Goal: Task Accomplishment & Management: Manage account settings

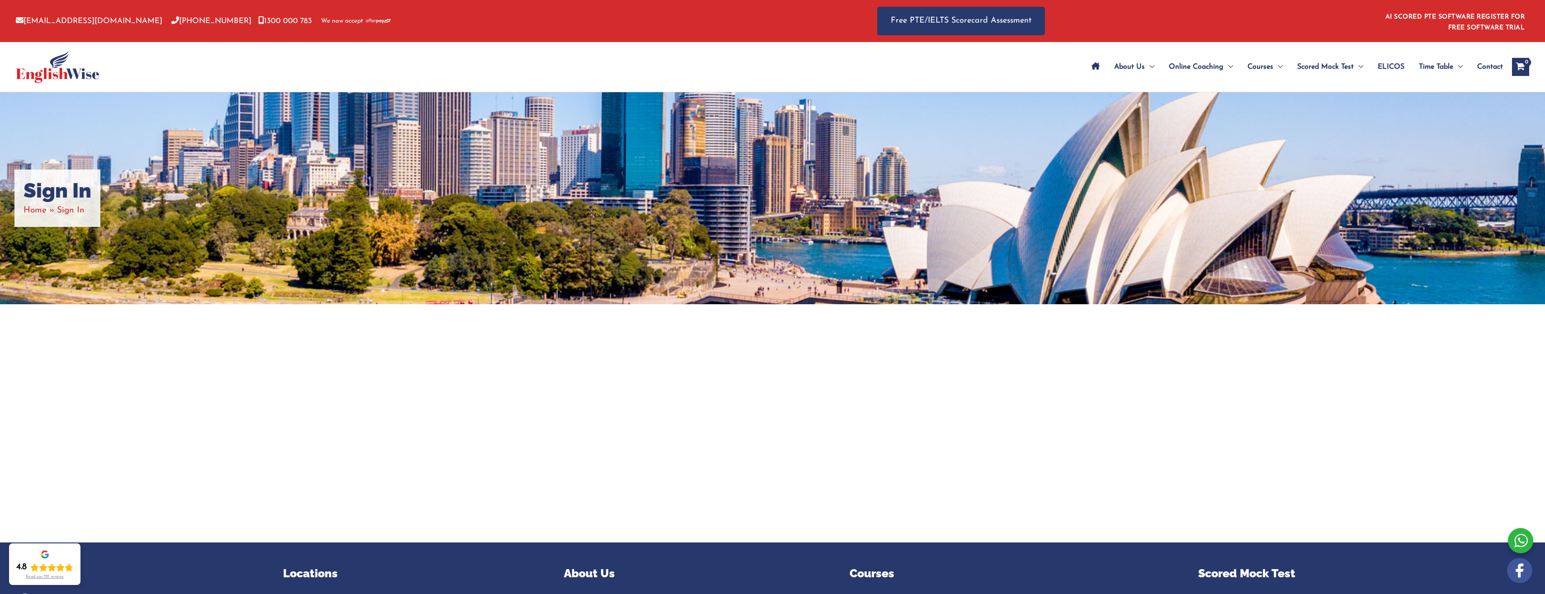
click at [75, 211] on span "Sign In" at bounding box center [71, 210] width 28 height 9
click at [69, 210] on span "Sign In" at bounding box center [71, 210] width 28 height 9
click at [49, 189] on h1 "Sign In" at bounding box center [58, 191] width 68 height 24
click at [46, 203] on li "Home" at bounding box center [40, 210] width 33 height 15
click at [46, 204] on li "Home" at bounding box center [40, 210] width 33 height 15
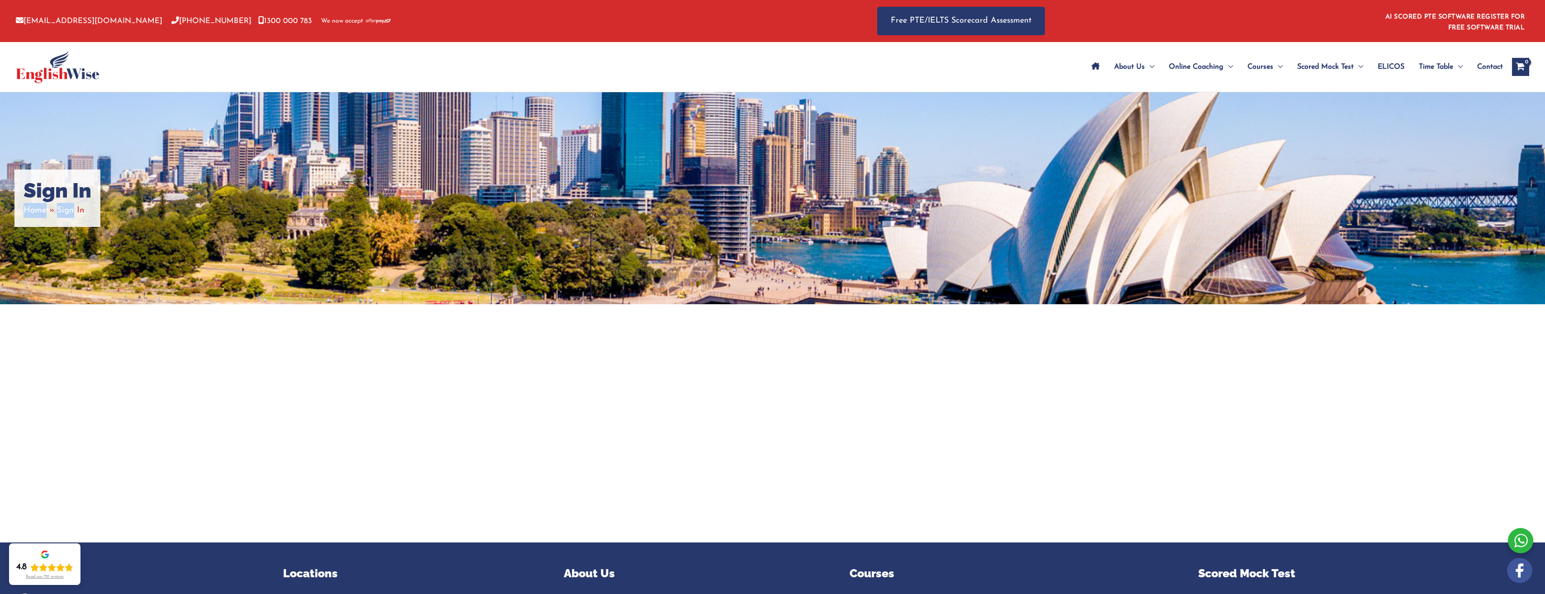
click at [43, 213] on span "Home" at bounding box center [35, 210] width 23 height 9
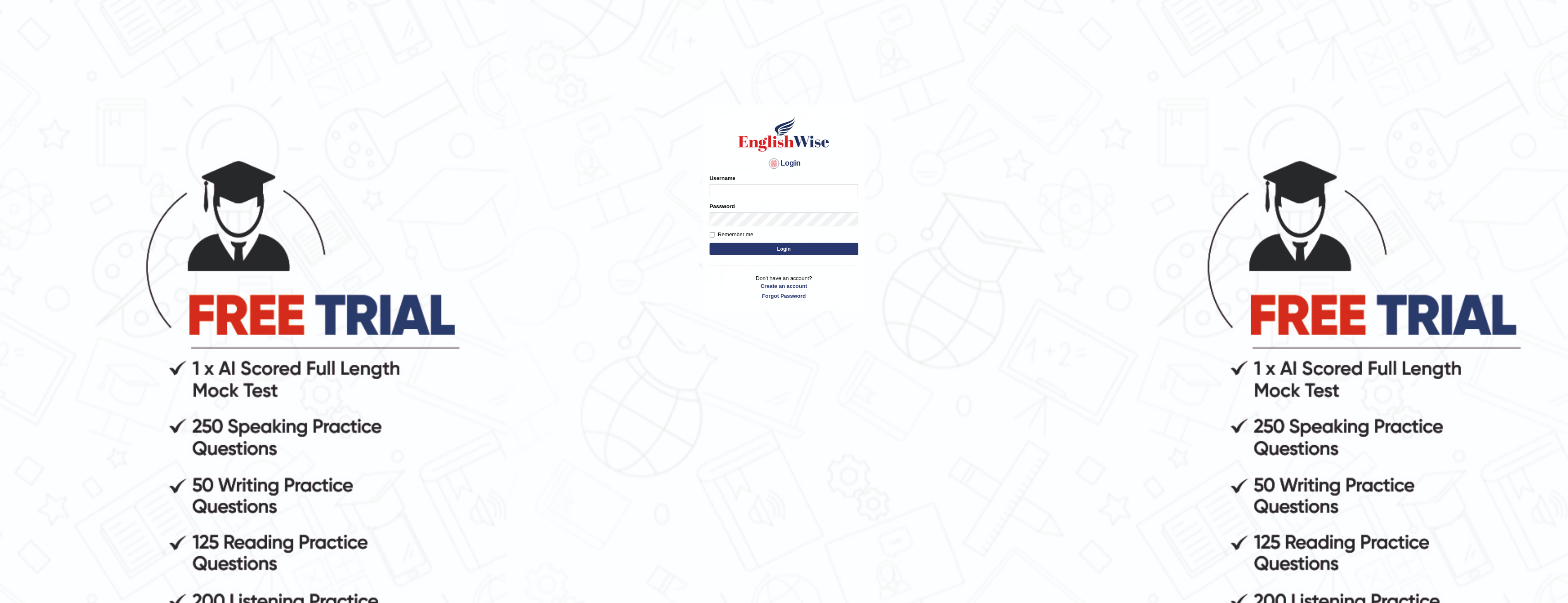
type input "jamesnjoku"
click at [920, 232] on body "Login Please fix the following errors: Username jamesnjoku Password Remember me…" at bounding box center [784, 380] width 1568 height 603
click at [791, 249] on button "Login" at bounding box center [784, 249] width 149 height 13
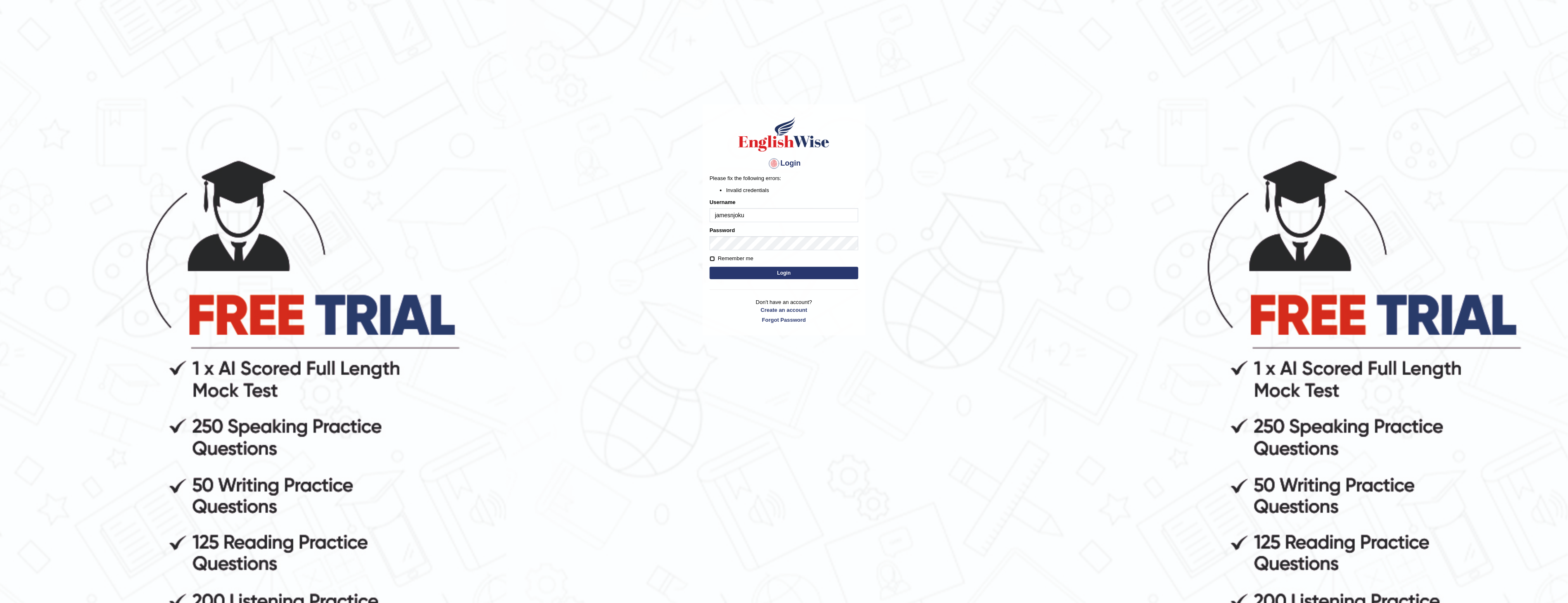
click at [711, 260] on input "Remember me" at bounding box center [712, 259] width 5 height 5
checkbox input "true"
click at [782, 274] on button "Login" at bounding box center [784, 273] width 149 height 13
click at [749, 217] on input "jamesnjoku" at bounding box center [784, 215] width 149 height 14
click at [900, 328] on body "Login Please fix the following errors: Invalid credentials Username jamesnjoku …" at bounding box center [784, 380] width 1568 height 603
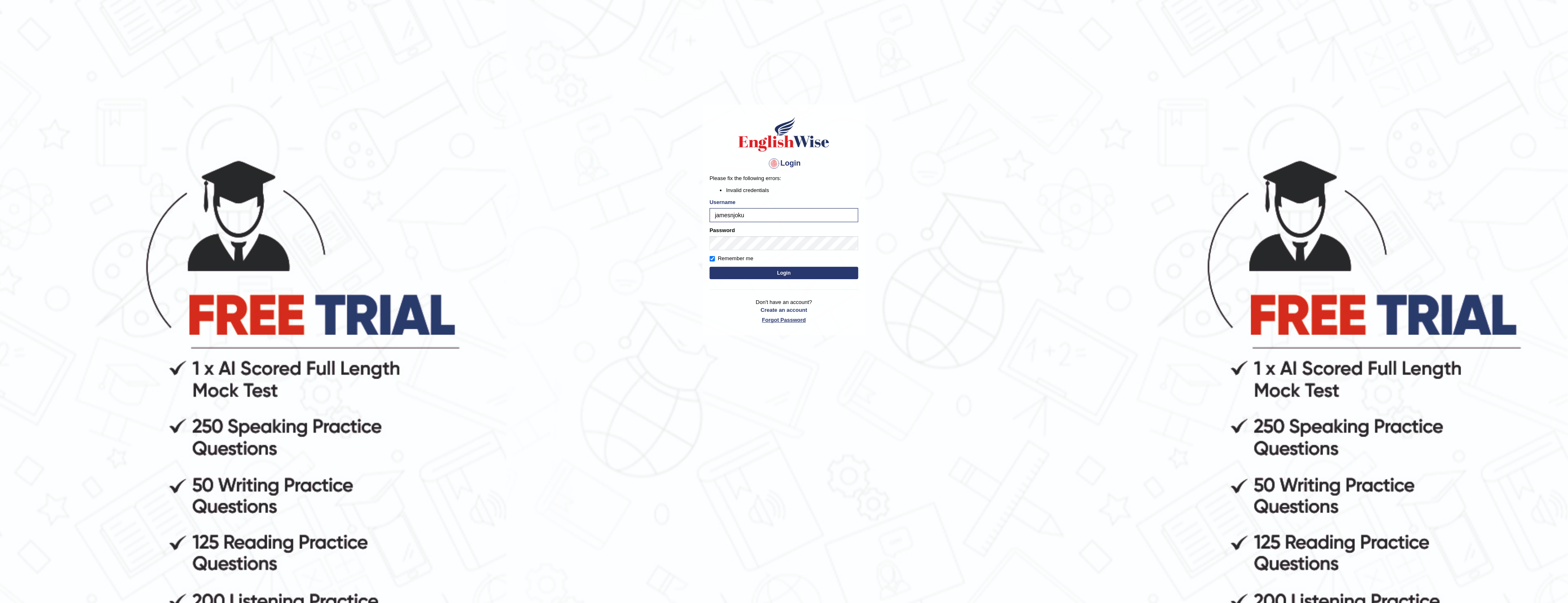
click at [786, 320] on link "Forgot Password" at bounding box center [784, 320] width 149 height 8
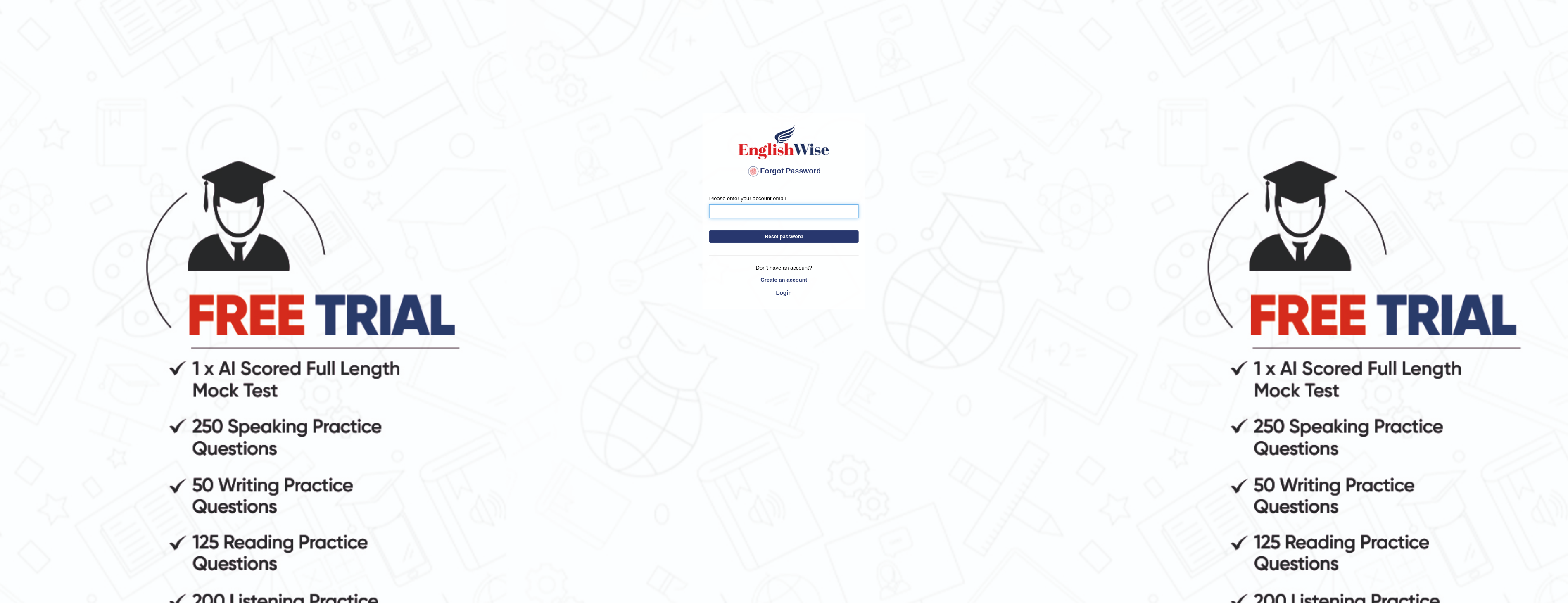
click at [742, 214] on input "Please enter your account email" at bounding box center [784, 211] width 150 height 14
type input "jamesnjoku012@yahoo.com"
click at [775, 238] on button "Reset password" at bounding box center [784, 237] width 150 height 13
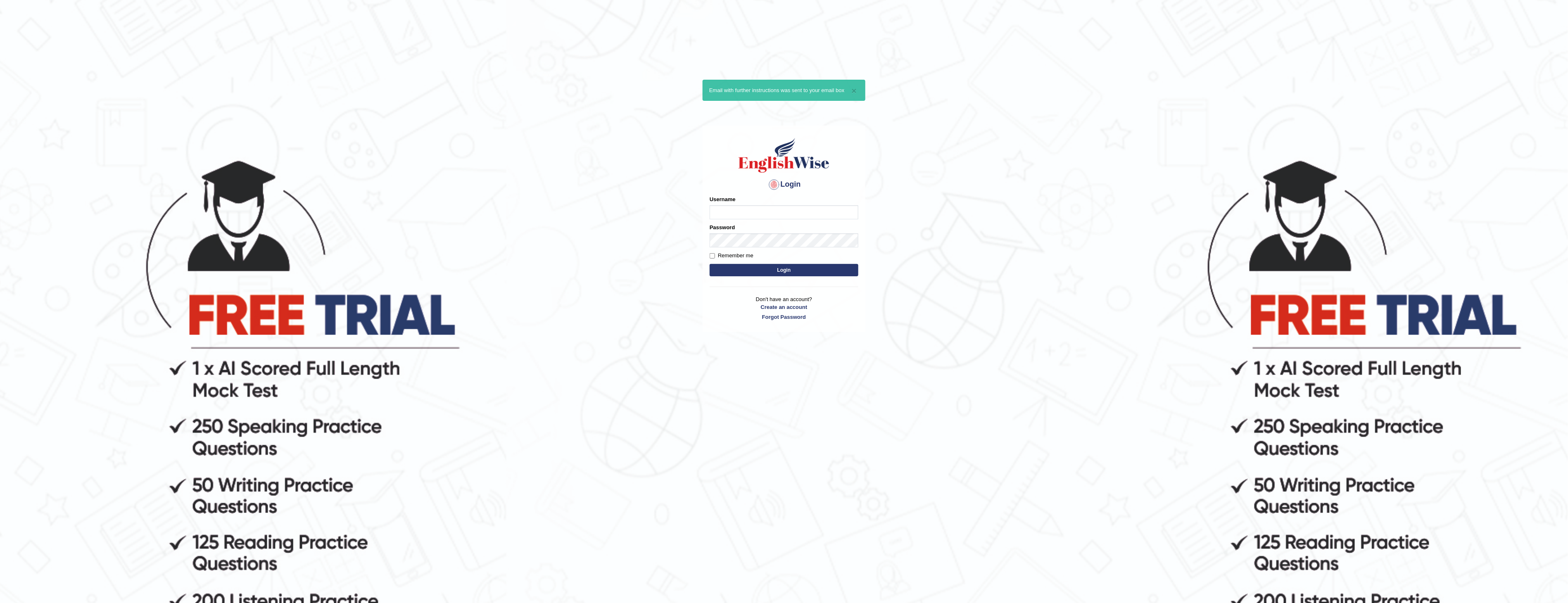
type input "jamesnjoku"
click at [713, 255] on input "Remember me" at bounding box center [712, 256] width 5 height 5
checkbox input "true"
click at [777, 270] on button "Login" at bounding box center [784, 270] width 149 height 13
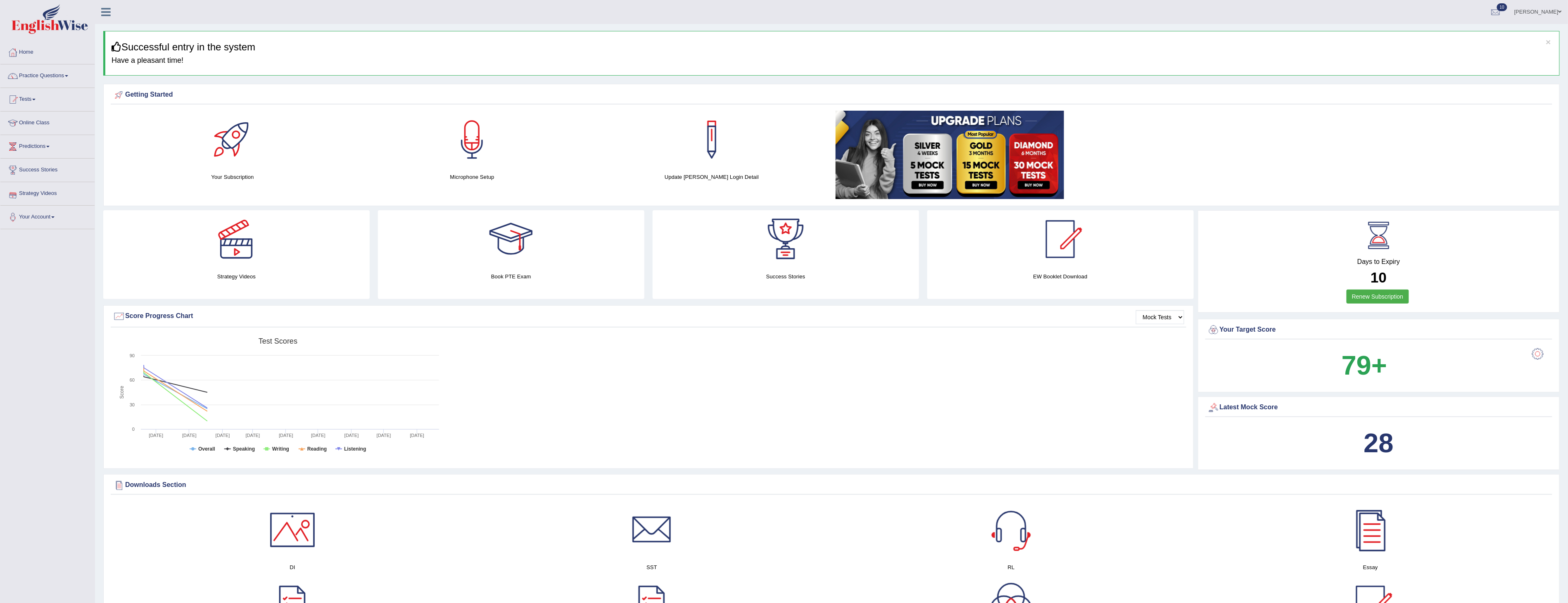
click at [38, 193] on link "Strategy Videos" at bounding box center [47, 192] width 94 height 21
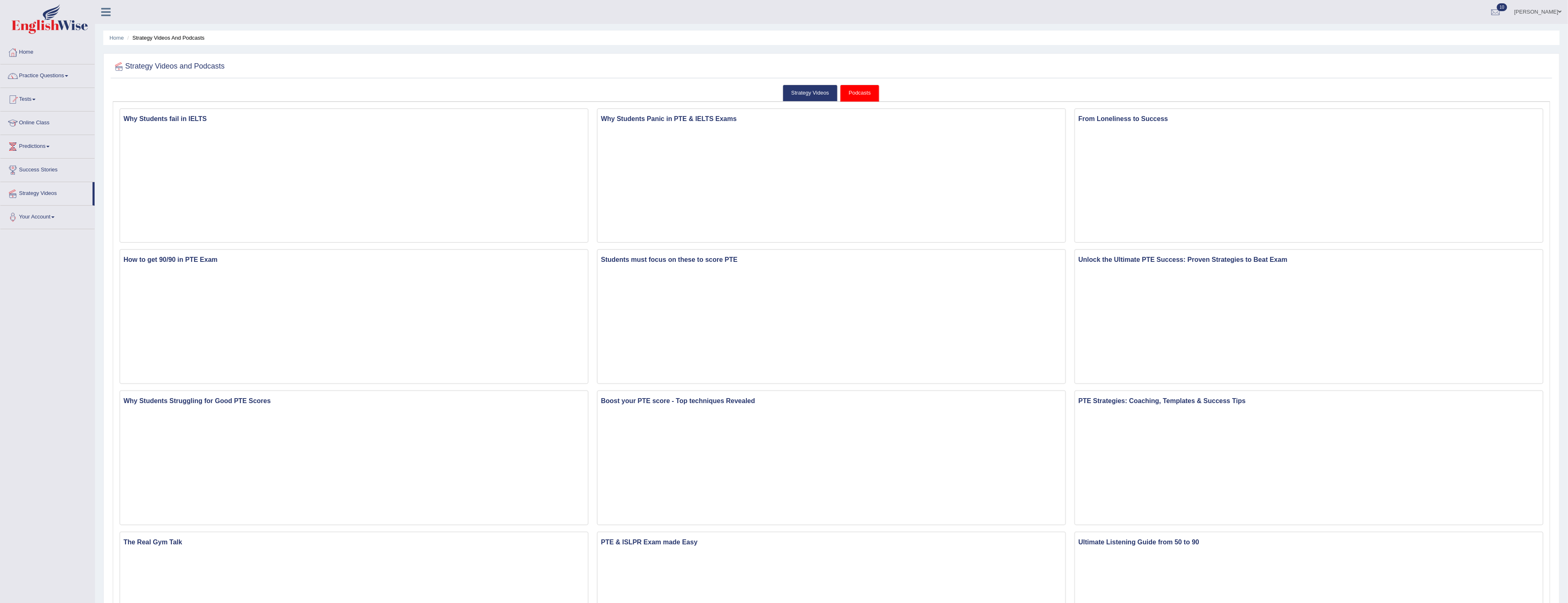
click at [851, 92] on link "Podcasts" at bounding box center [859, 93] width 39 height 17
click at [822, 92] on link "Strategy Videos" at bounding box center [810, 93] width 56 height 17
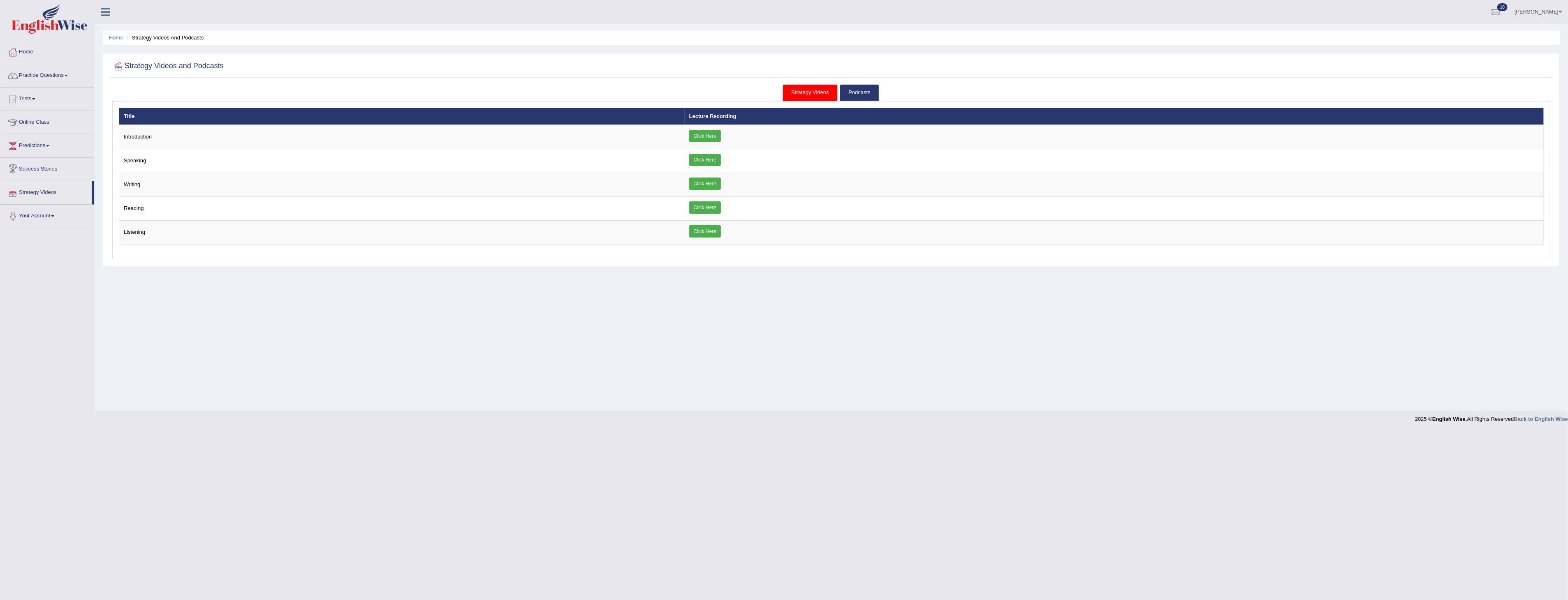
click at [43, 168] on link "Success Stories" at bounding box center [46, 168] width 94 height 21
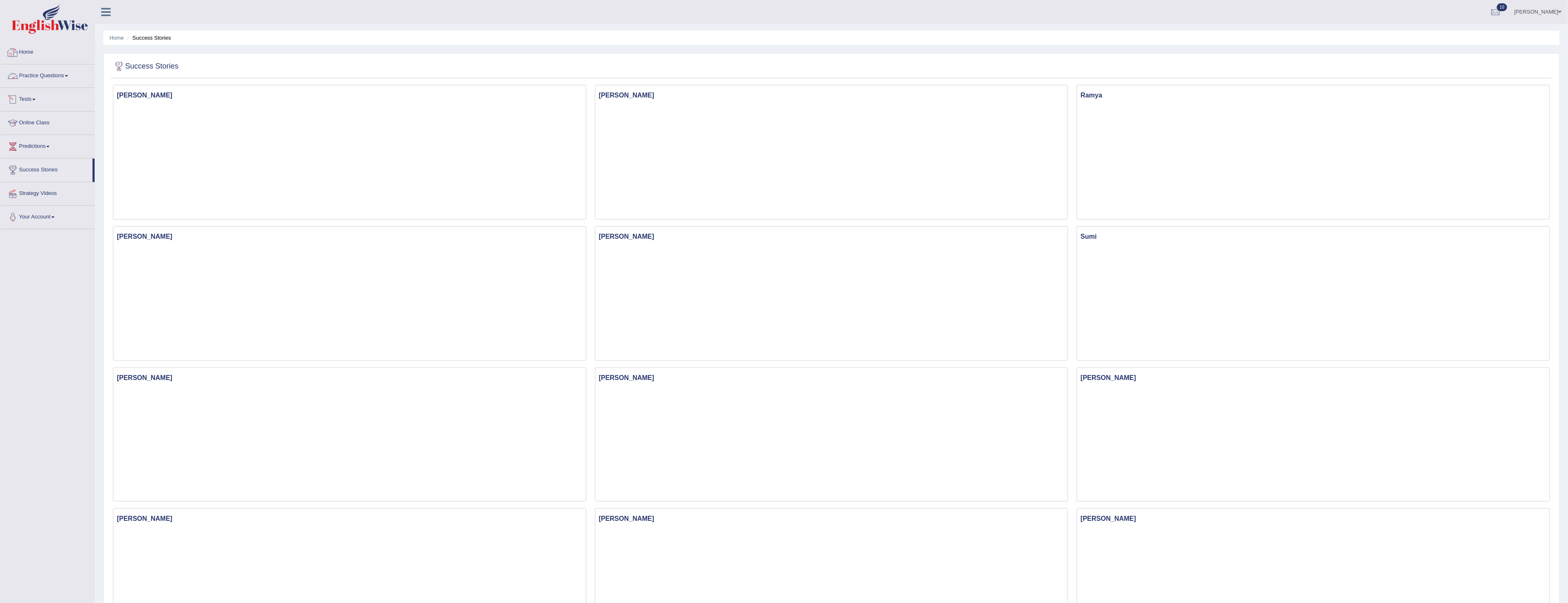
click at [34, 54] on link "Home" at bounding box center [47, 51] width 94 height 21
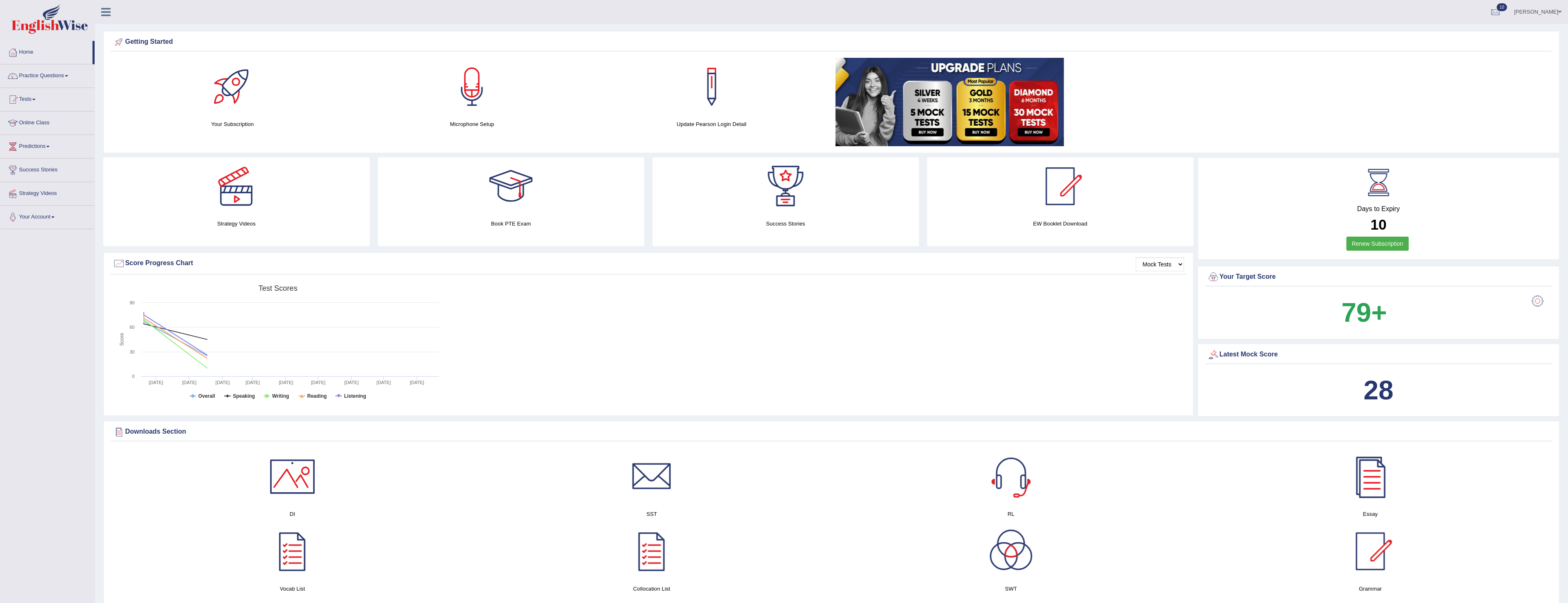
click at [242, 203] on div at bounding box center [236, 185] width 58 height 58
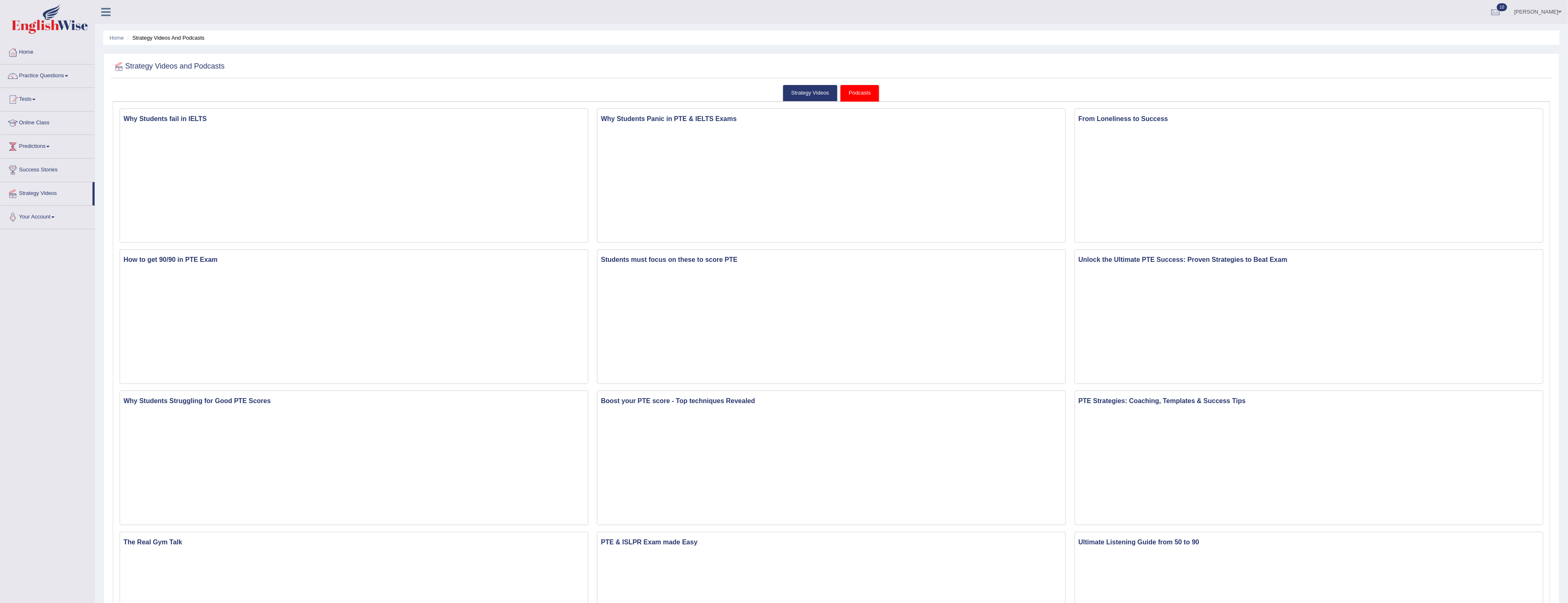
click at [34, 124] on link "Online Class" at bounding box center [47, 122] width 94 height 21
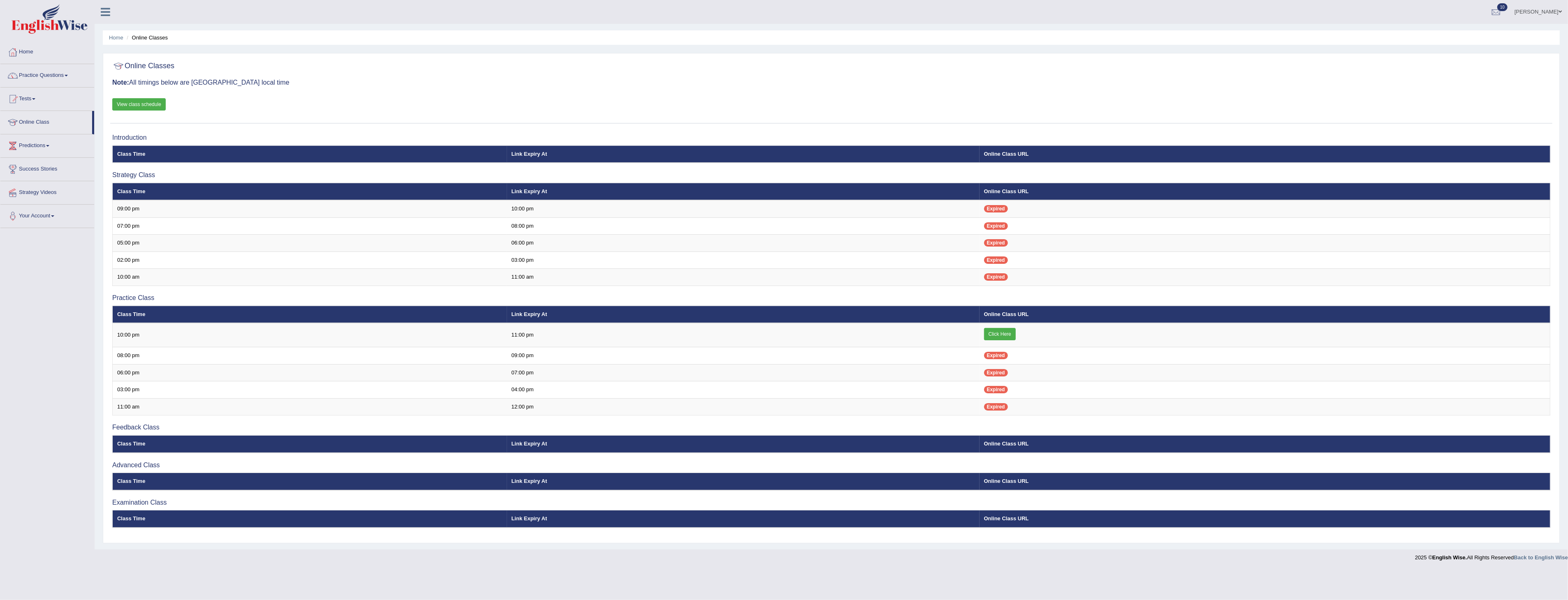
click at [150, 105] on link "View class schedule" at bounding box center [138, 105] width 54 height 13
